Goal: Register for event/course

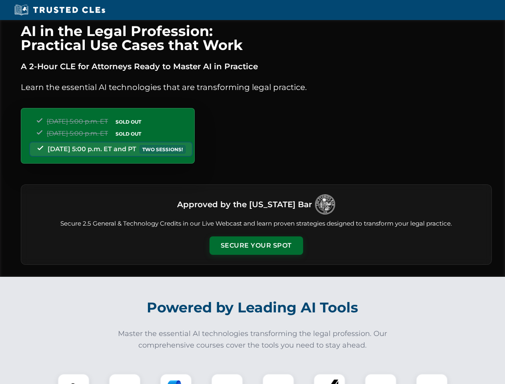
click at [256, 245] on button "Secure Your Spot" at bounding box center [256, 245] width 94 height 18
click at [74, 379] on img at bounding box center [73, 389] width 23 height 23
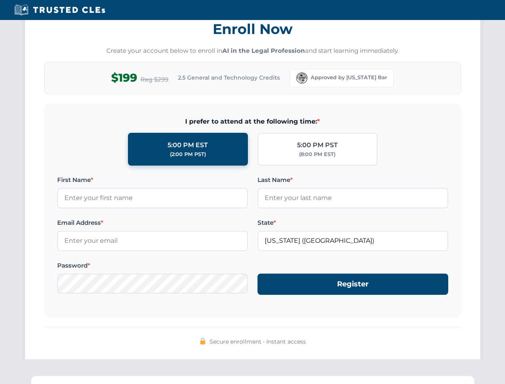
scroll to position [785, 0]
